Goal: Task Accomplishment & Management: Use online tool/utility

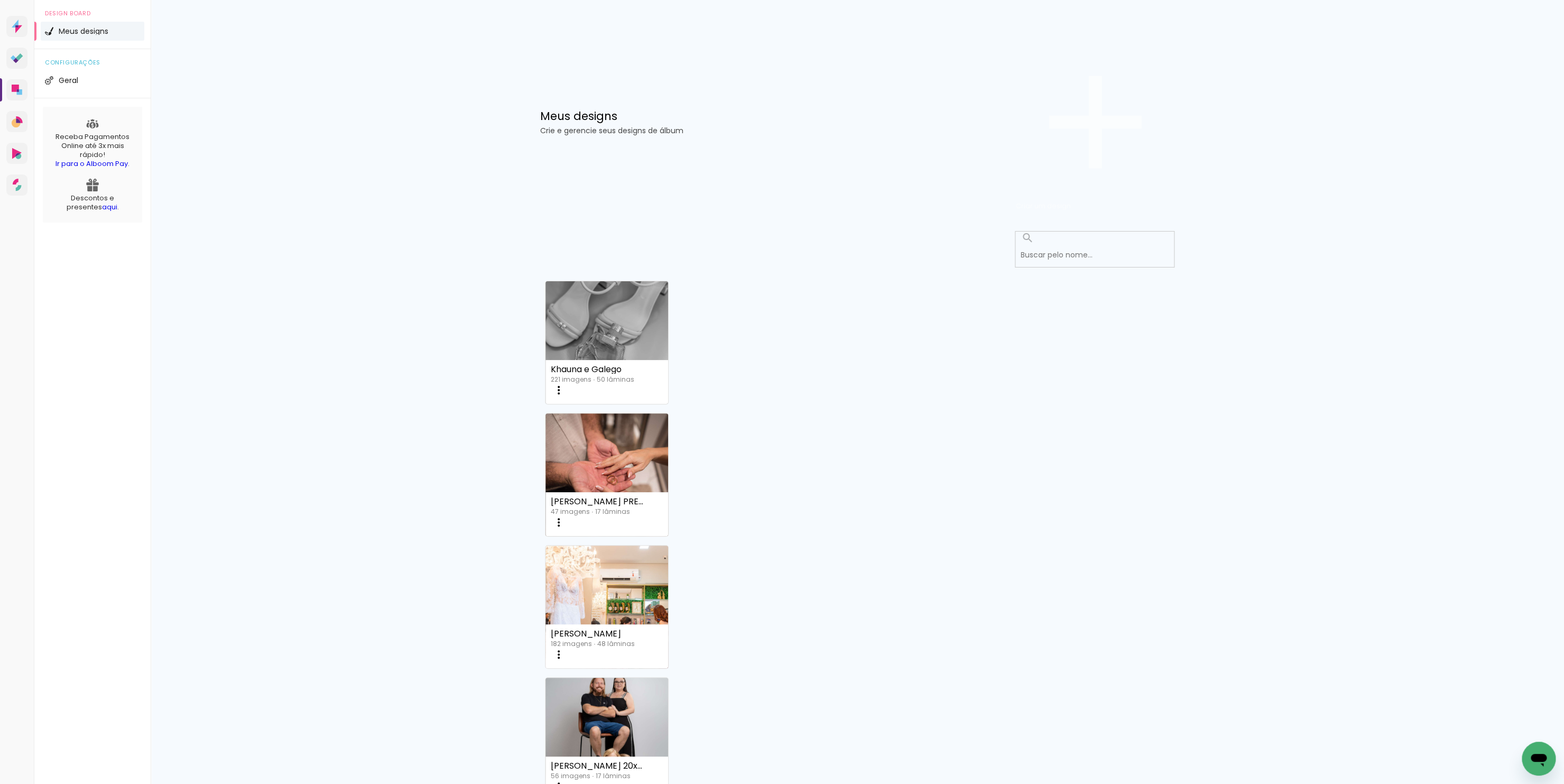
click at [1135, 62] on paper-button "Criar um design" at bounding box center [1095, 122] width 158 height 183
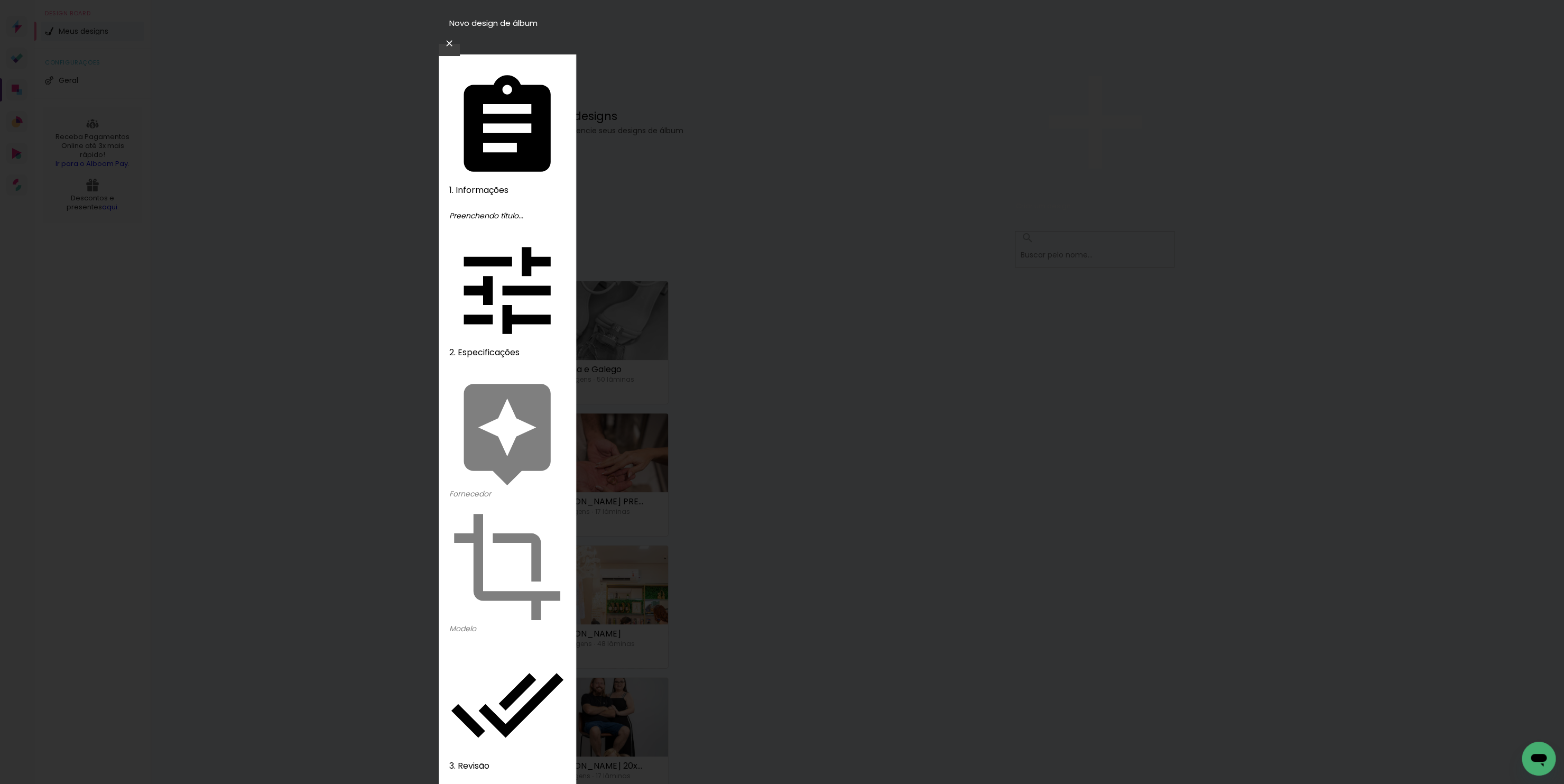
type input "[PERSON_NAME] e [PERSON_NAME] Wedding"
type paper-input "[PERSON_NAME] e [PERSON_NAME] Wedding"
click at [0, 0] on slot "Avançar" at bounding box center [0, 0] width 0 height 0
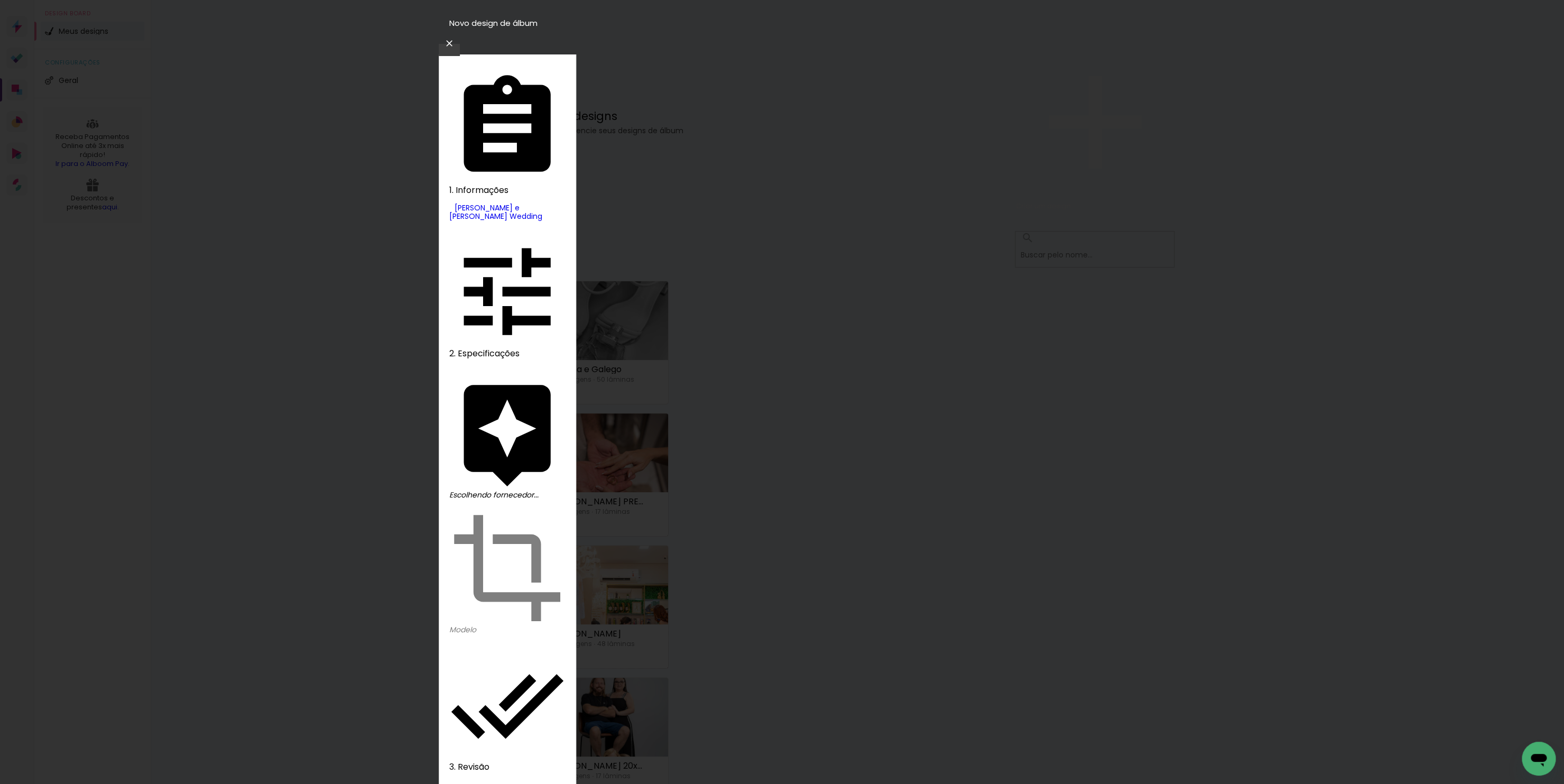
type input "drea"
type paper-input "drea"
click at [0, 0] on slot "Avançar" at bounding box center [0, 0] width 0 height 0
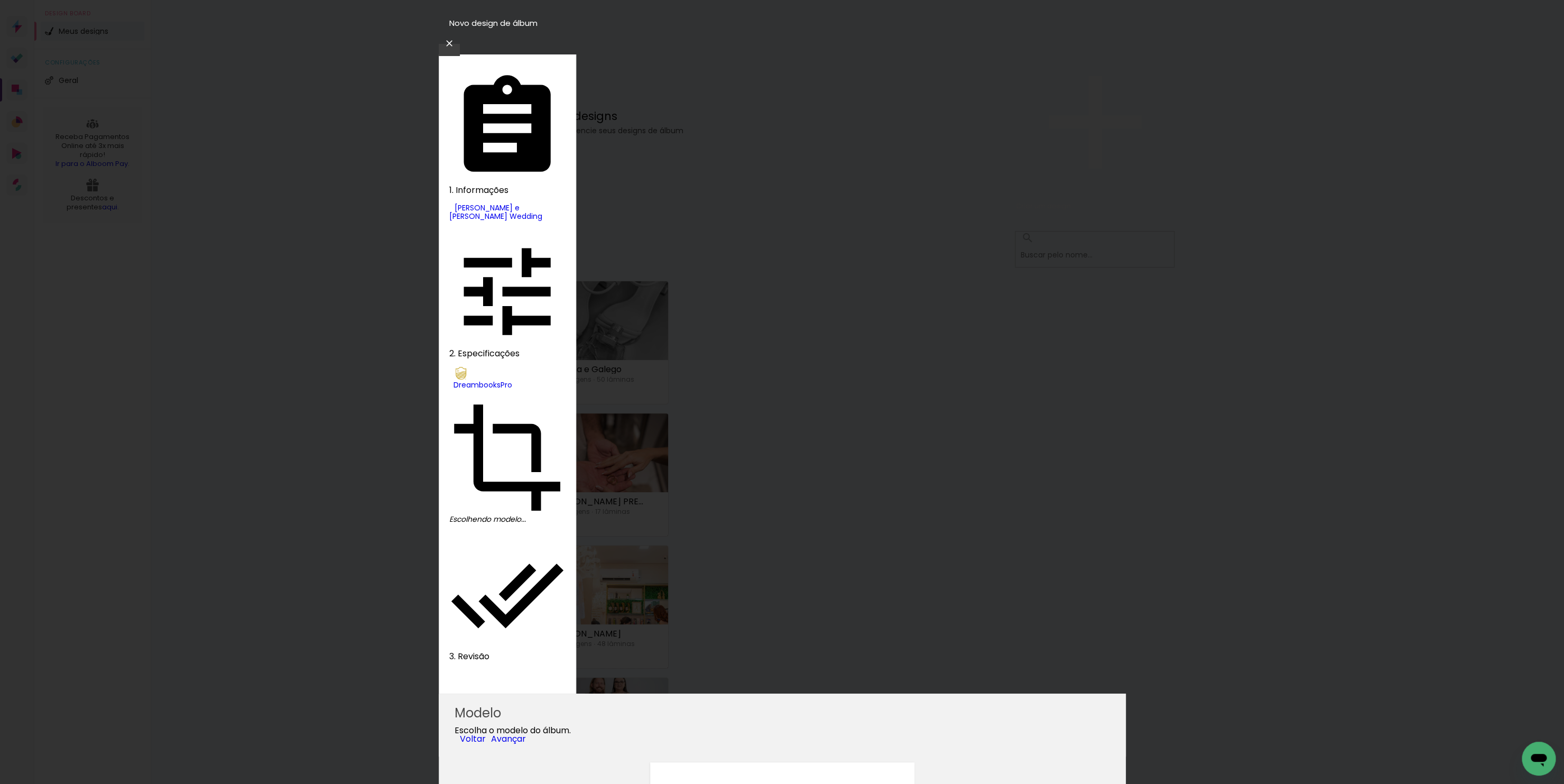
click at [799, 178] on paper-item "Álbum" at bounding box center [773, 170] width 54 height 15
type input "Álbum"
click at [0, 0] on slot "Avançar" at bounding box center [0, 0] width 0 height 0
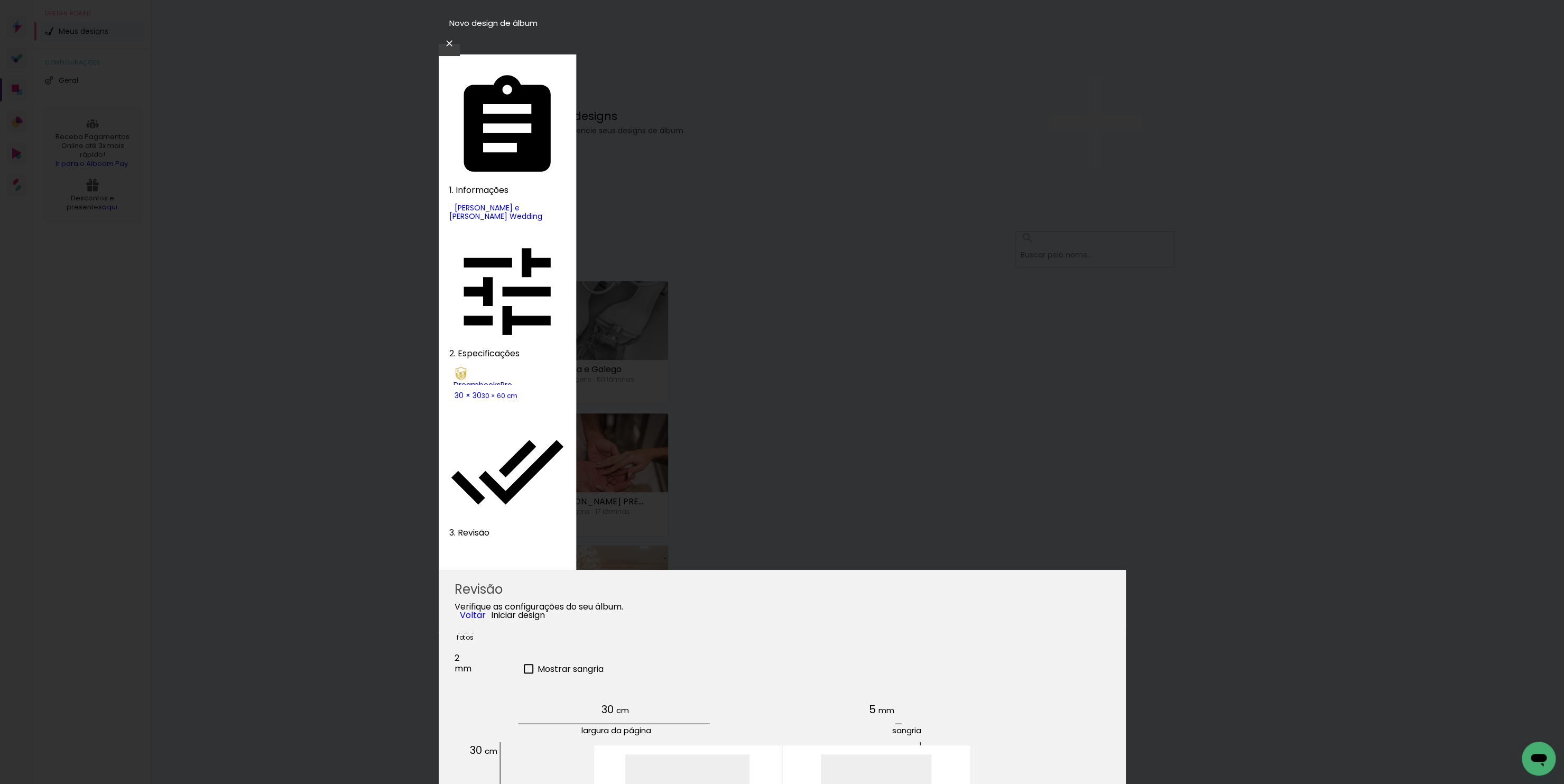
click at [545, 609] on span "Iniciar design" at bounding box center [518, 615] width 54 height 12
